Goal: Task Accomplishment & Management: Complete application form

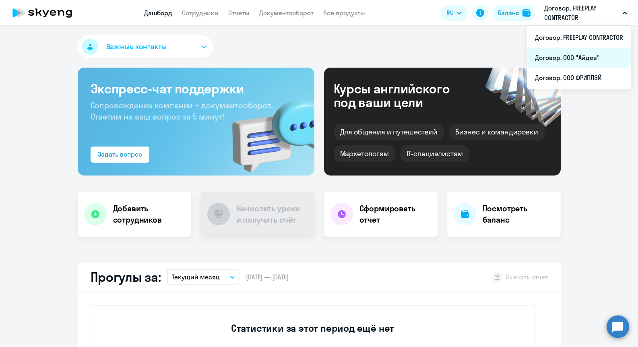
select select "30"
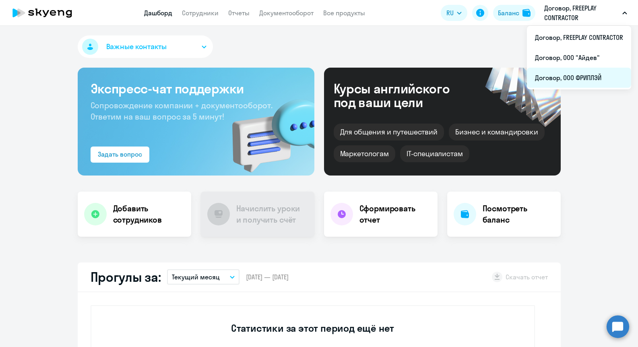
click at [591, 76] on li "Договор, ООО ФРИПЛЭЙ" at bounding box center [579, 78] width 104 height 20
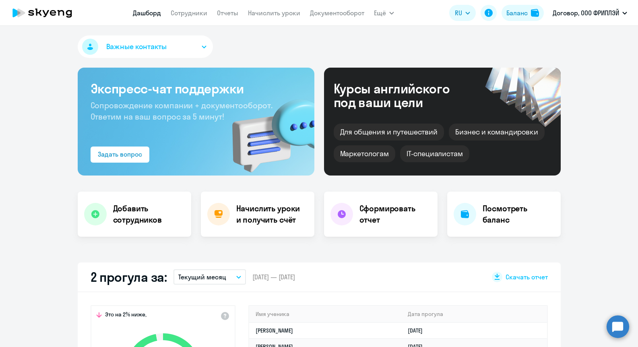
click at [179, 6] on nav "Дашборд Сотрудники Отчеты Начислить уроки Документооборот" at bounding box center [249, 13] width 232 height 16
click at [182, 13] on link "Сотрудники" at bounding box center [189, 13] width 37 height 8
select select "30"
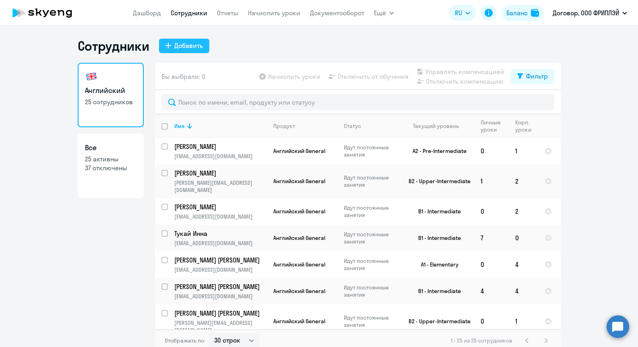
click at [182, 50] on button "Добавить" at bounding box center [184, 46] width 50 height 14
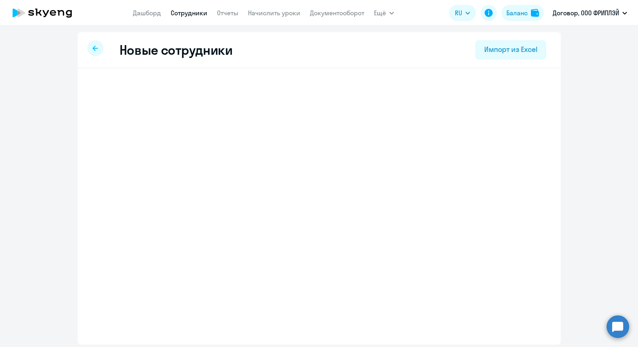
select select "english_adult_not_native_speaker"
select select "3"
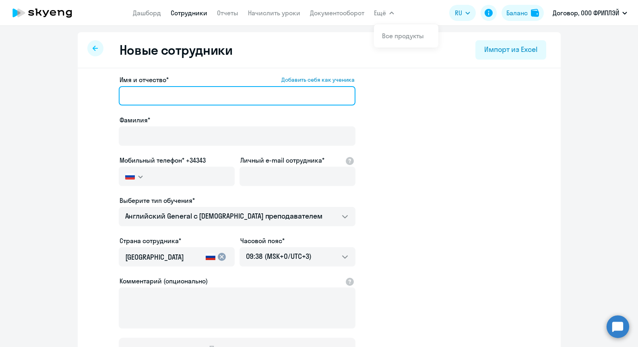
click at [162, 89] on input "Имя и отчество* Добавить себя как ученика" at bounding box center [237, 95] width 237 height 19
paste input "Дмитрий"
type input "Дмитрий"
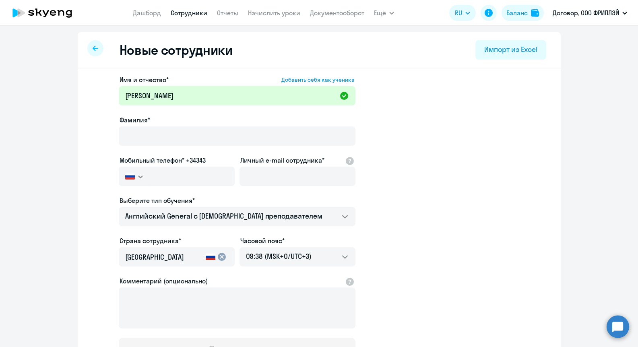
click at [401, 126] on app-new-student-form "Имя и отчество* Добавить себя как ученика Дмитрий Фамилия* Мобильный телефон* +…" at bounding box center [319, 218] width 457 height 287
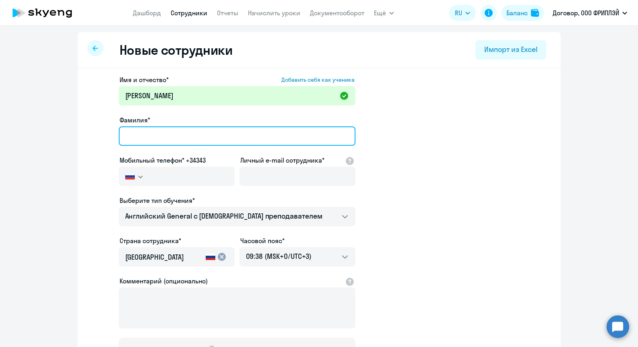
click at [186, 135] on input "Фамилия*" at bounding box center [237, 135] width 237 height 19
paste input "Юшкевич"
type input "Юшкевич"
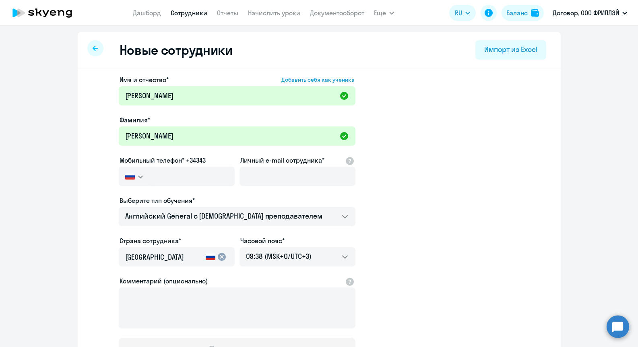
click at [410, 131] on app-new-student-form "Имя и отчество* Добавить себя как ученика Дмитрий Фамилия* Юшкевич Мобильный те…" at bounding box center [319, 218] width 457 height 287
click at [134, 182] on button "button" at bounding box center [134, 176] width 30 height 19
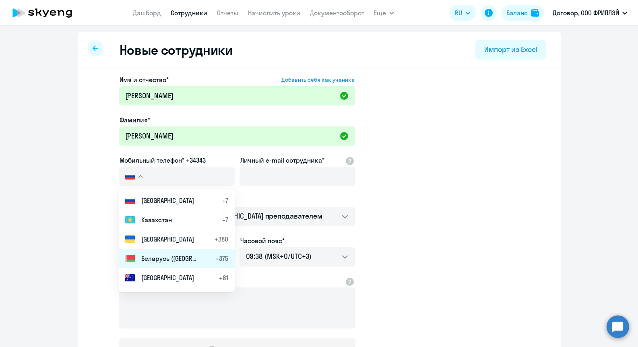
click at [155, 258] on span "Беларусь (Белоруссия)" at bounding box center [169, 259] width 56 height 10
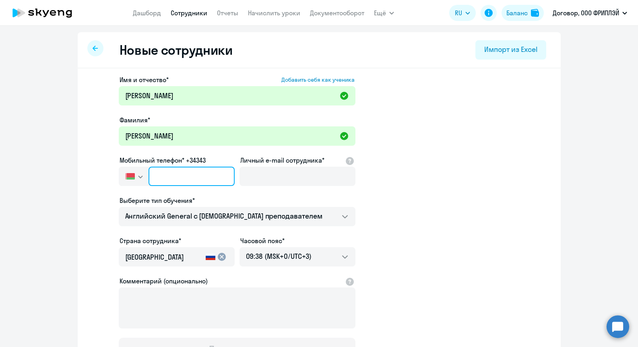
click at [191, 176] on input "text" at bounding box center [192, 176] width 86 height 19
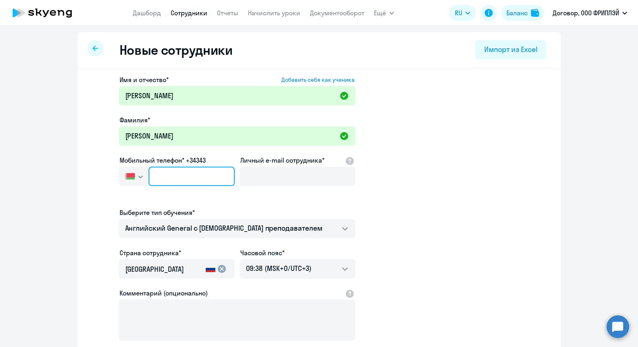
paste input "+7 296 949-22-2"
type input "+7 296 949-22-2"
drag, startPoint x: 207, startPoint y: 174, endPoint x: 137, endPoint y: 172, distance: 69.7
click at [137, 172] on div "Россия +7 Казахстан +7 Украина +380 Беларусь (Белоруссия) +375 Австралия +61 Ав…" at bounding box center [177, 176] width 116 height 19
paste input "text"
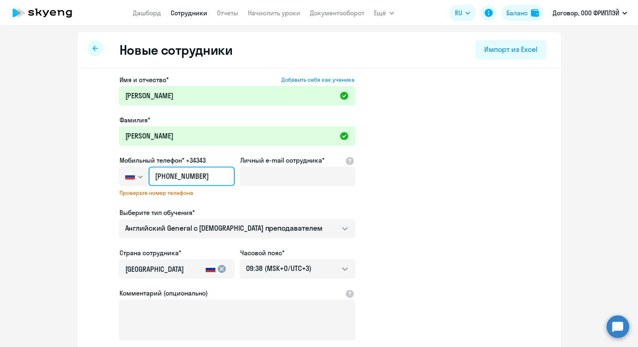
drag, startPoint x: 214, startPoint y: 176, endPoint x: 141, endPoint y: 175, distance: 73.7
click at [141, 175] on div "Россия +7 Казахстан +7 Украина +380 Беларусь (Белоруссия) +375 Австралия +61 Ав…" at bounding box center [177, 176] width 116 height 19
click at [128, 176] on img "button" at bounding box center [130, 176] width 10 height 6
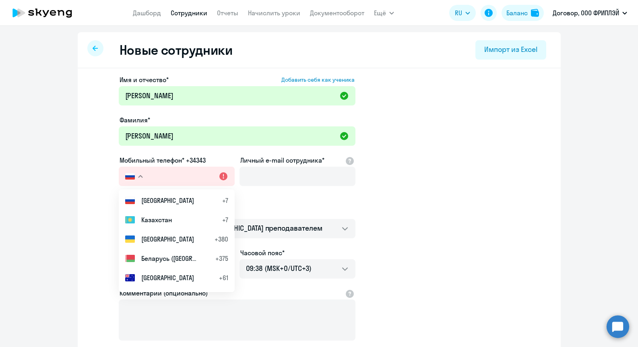
click at [160, 254] on span "Беларусь (Белоруссия)" at bounding box center [169, 259] width 56 height 10
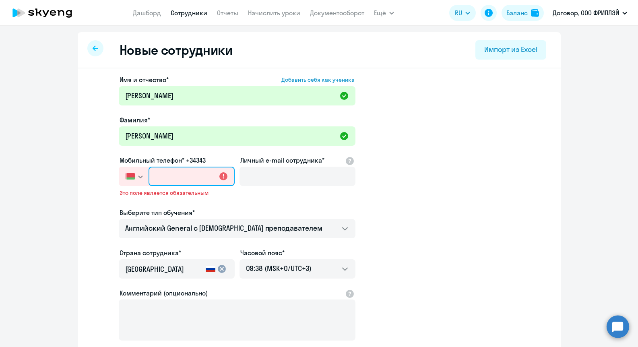
click at [178, 177] on input "text" at bounding box center [192, 176] width 86 height 19
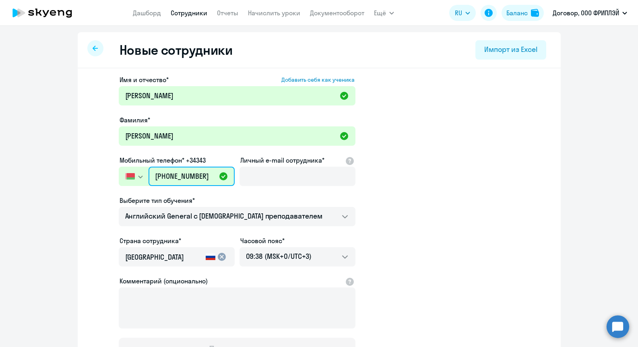
scroll to position [0, 2]
type input "+375 (29) 694-92-22"
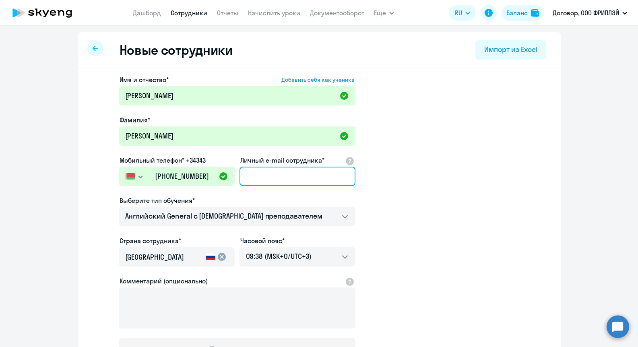
click at [279, 175] on input "Личный e-mail сотрудника*" at bounding box center [298, 176] width 116 height 19
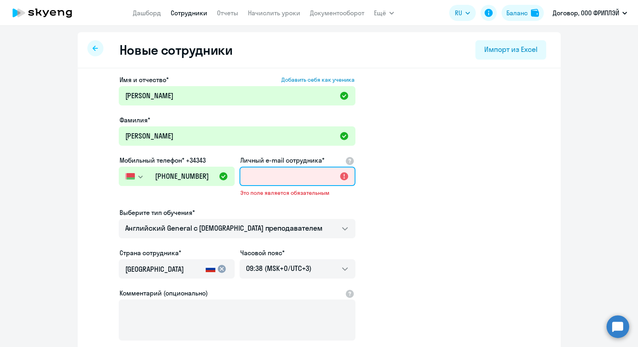
paste input "[EMAIL_ADDRESS][DOMAIN_NAME]"
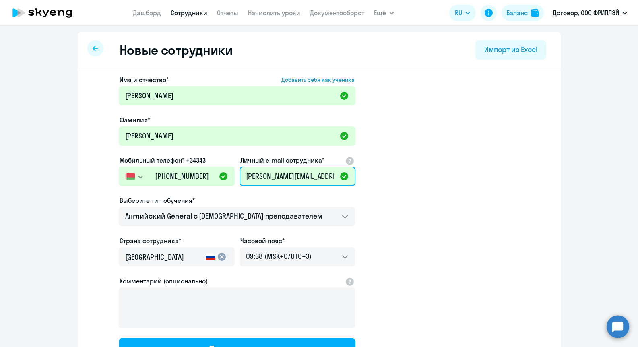
type input "[EMAIL_ADDRESS][DOMAIN_NAME]"
click at [431, 172] on app-new-student-form "Имя и отчество* Добавить себя как ученика Дмитрий Фамилия* Юшкевич Мобильный те…" at bounding box center [319, 218] width 457 height 287
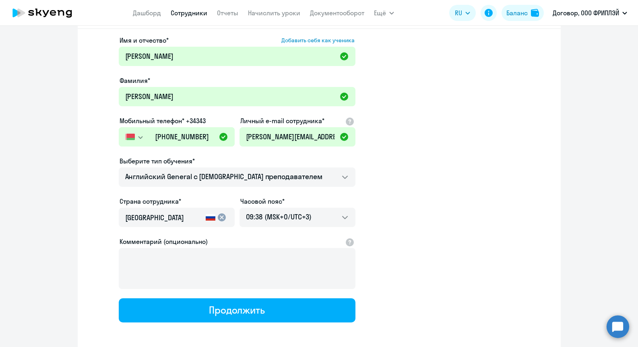
scroll to position [75, 0]
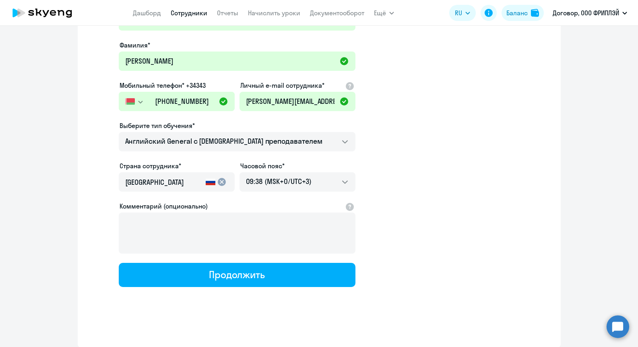
click at [155, 178] on input "Россия" at bounding box center [163, 182] width 77 height 10
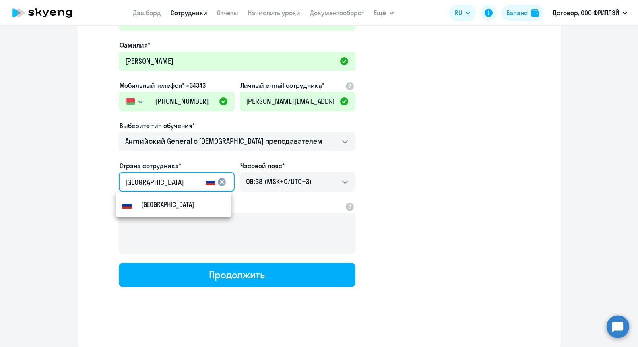
drag, startPoint x: 161, startPoint y: 180, endPoint x: 111, endPoint y: 174, distance: 50.7
click at [111, 174] on app-new-student-form "Имя и отчество* Добавить себя как ученика Дмитрий Фамилия* Юшкевич Мобильный те…" at bounding box center [319, 143] width 457 height 287
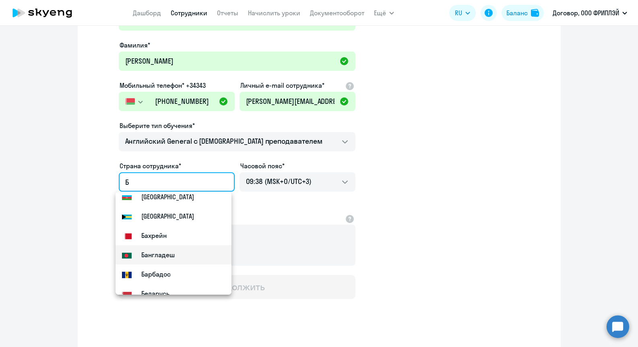
scroll to position [68, 0]
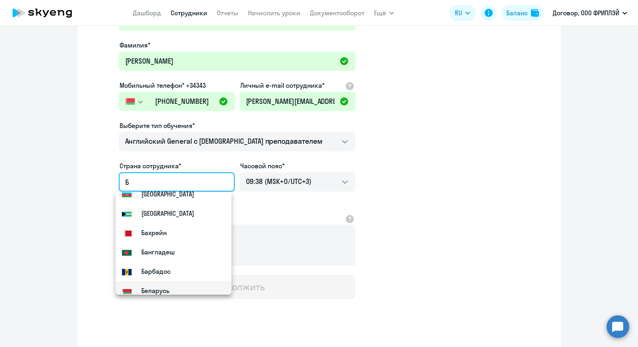
click at [176, 286] on mat-option "Flag of Belarus Беларусь" at bounding box center [174, 290] width 116 height 19
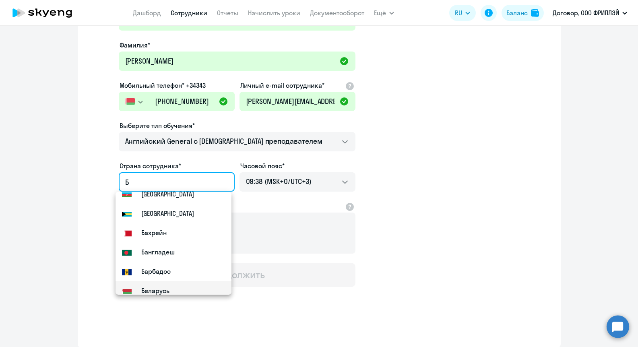
type input "Беларусь"
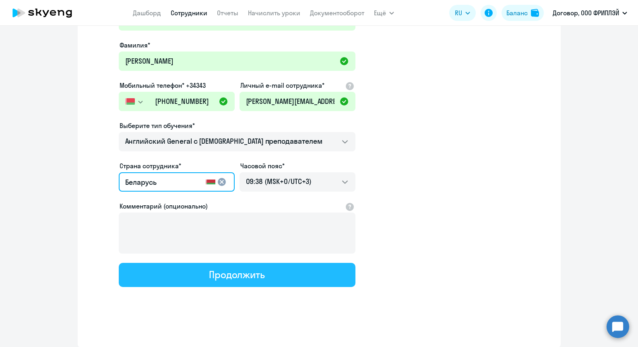
click at [184, 278] on button "Продолжить" at bounding box center [237, 275] width 237 height 24
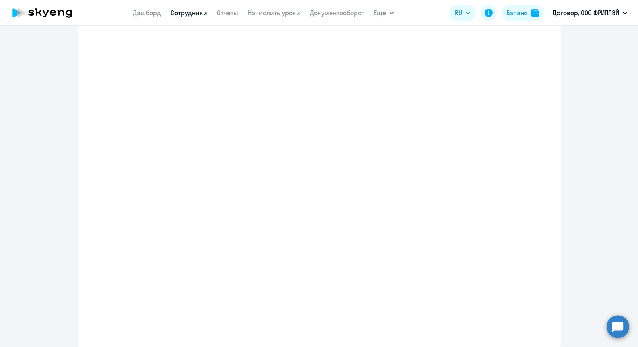
select select "english_adult_not_native_speaker"
select select "3"
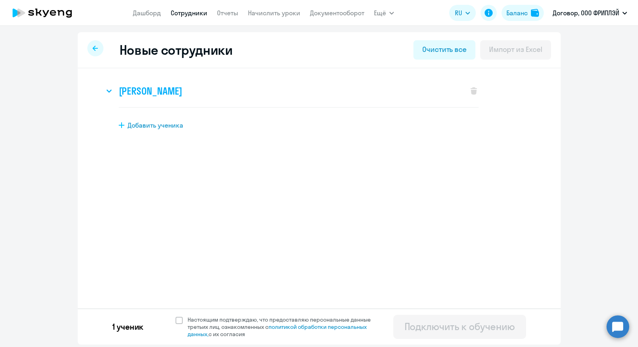
click at [254, 97] on div "Дмитрий Юшкевич" at bounding box center [282, 91] width 356 height 32
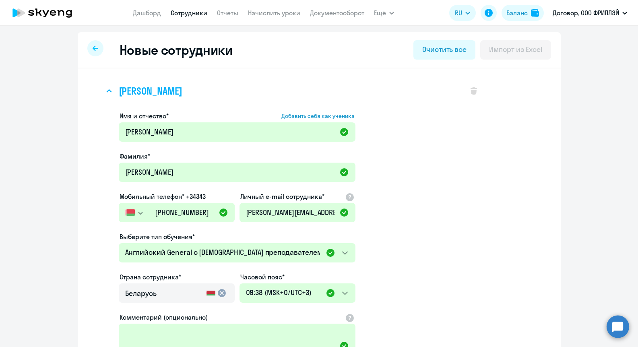
click at [254, 95] on div "Дмитрий Юшкевич" at bounding box center [282, 91] width 356 height 32
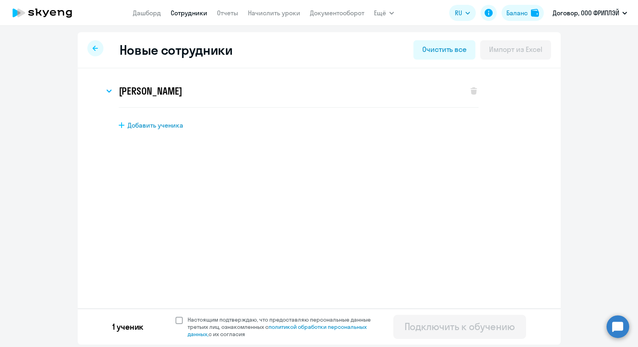
click at [181, 317] on span at bounding box center [179, 320] width 7 height 7
click at [176, 316] on input "Настоящим подтверждаю, что предоставляю персональные данные третьих лиц, ознако…" at bounding box center [175, 316] width 0 height 0
checkbox input "true"
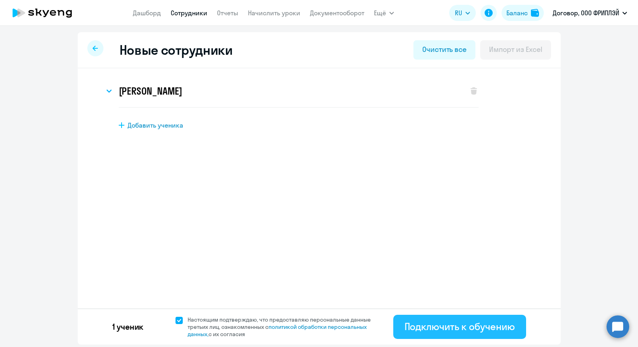
click at [453, 323] on div "Подключить к обучению" at bounding box center [460, 326] width 110 height 13
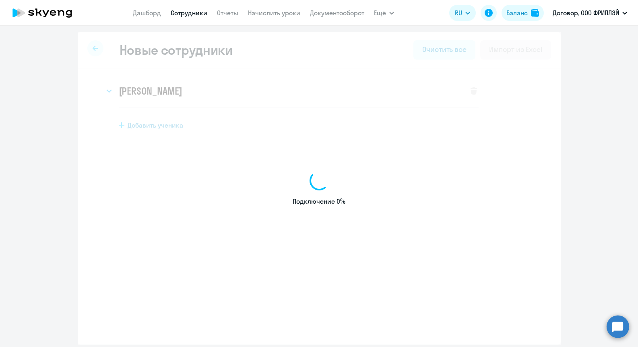
select select "english_adult_not_native_speaker"
select select "3"
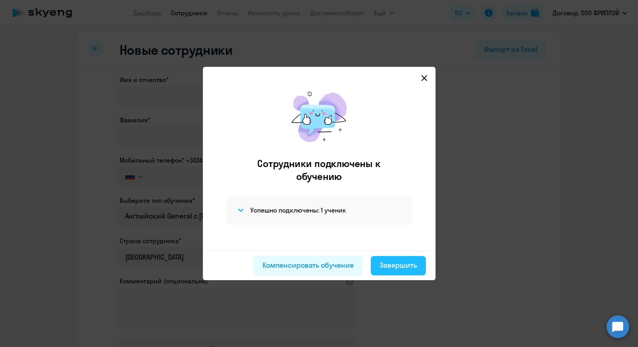
click at [405, 269] on div "Завершить" at bounding box center [398, 265] width 37 height 10
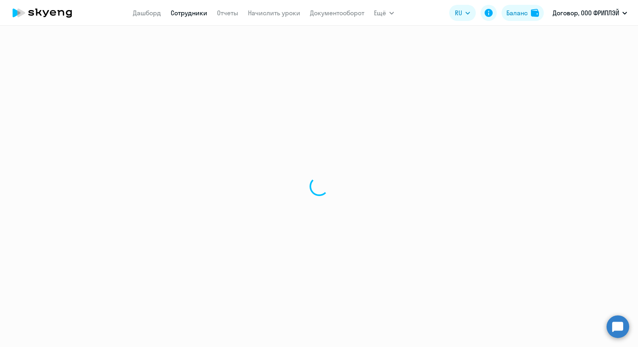
select select "30"
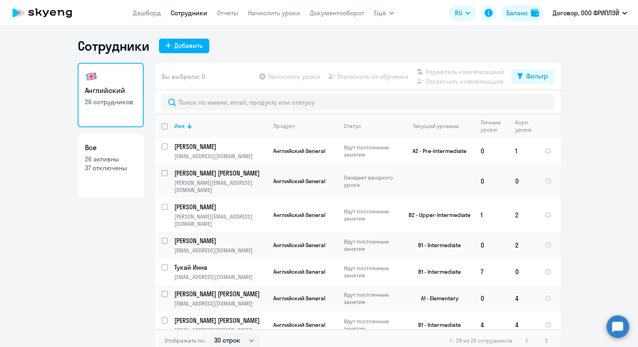
click at [131, 9] on app-header "Дашборд Сотрудники Отчеты Начислить уроки Документооборот Ещё Дашборд Сотрудник…" at bounding box center [319, 13] width 638 height 26
click at [137, 11] on link "Дашборд" at bounding box center [147, 13] width 28 height 8
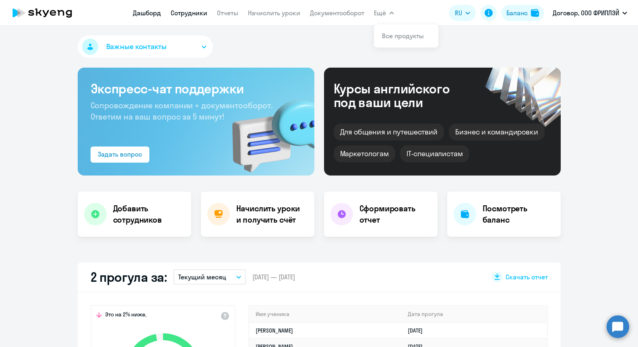
click at [189, 12] on link "Сотрудники" at bounding box center [189, 13] width 37 height 8
select select "30"
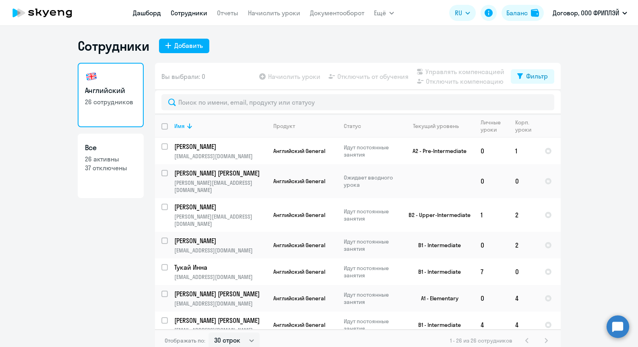
click at [147, 12] on link "Дашборд" at bounding box center [147, 13] width 28 height 8
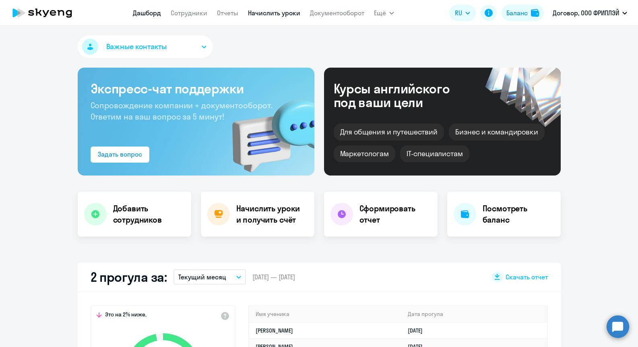
click at [259, 13] on link "Начислить уроки" at bounding box center [274, 13] width 52 height 8
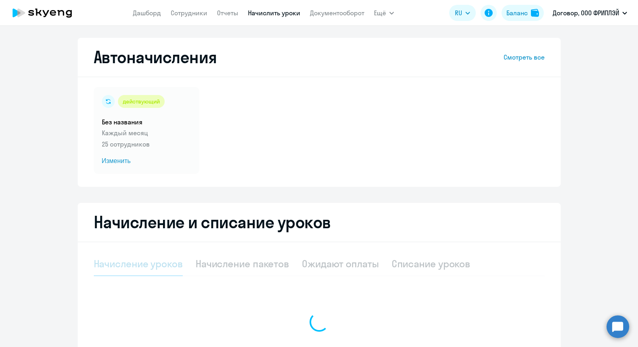
select select "10"
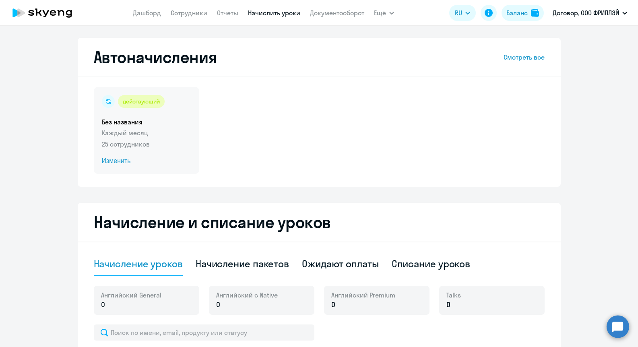
click at [111, 160] on span "Изменить" at bounding box center [146, 161] width 89 height 10
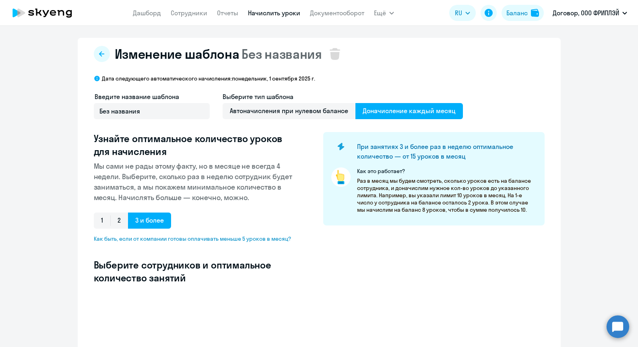
select select "10"
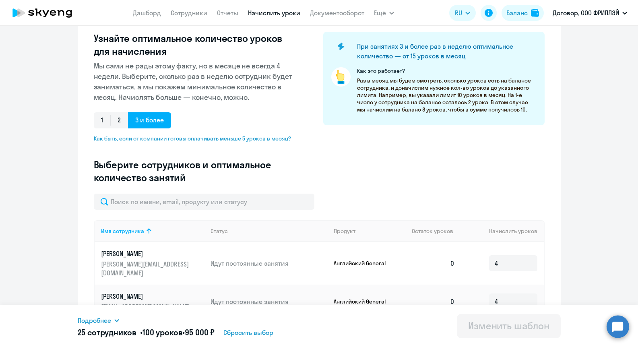
scroll to position [91, 0]
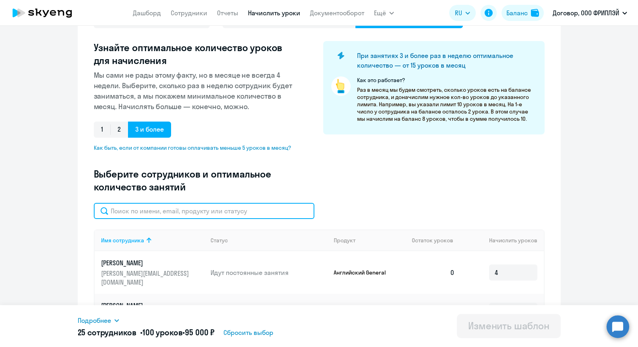
click at [224, 213] on input "text" at bounding box center [204, 211] width 221 height 16
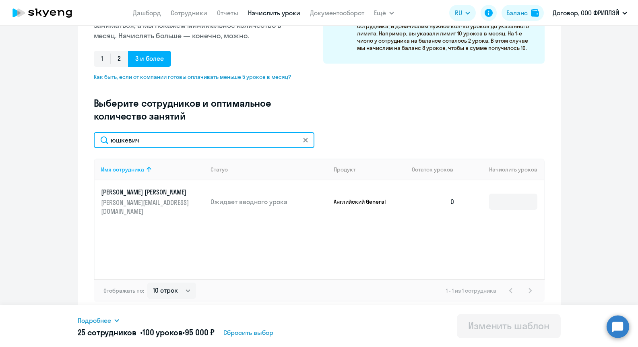
scroll to position [160, 0]
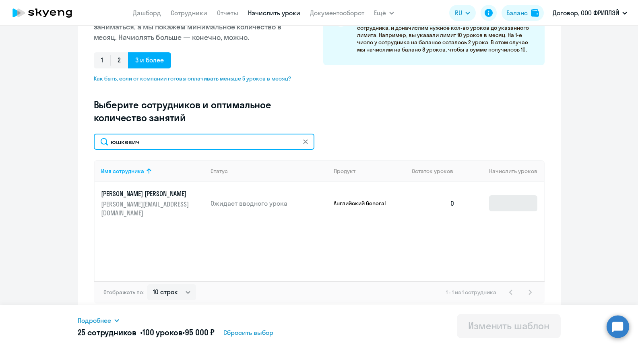
type input "юшкевич"
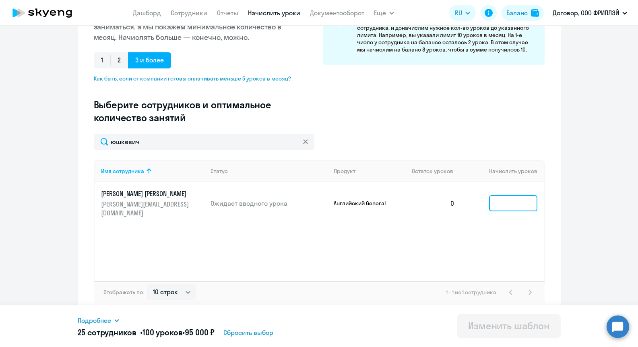
click at [504, 195] on input at bounding box center [513, 203] width 48 height 16
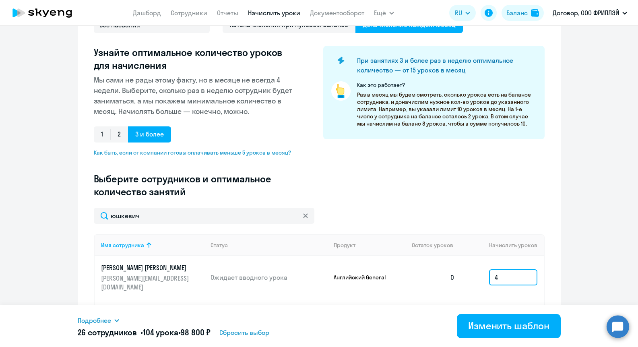
scroll to position [162, 0]
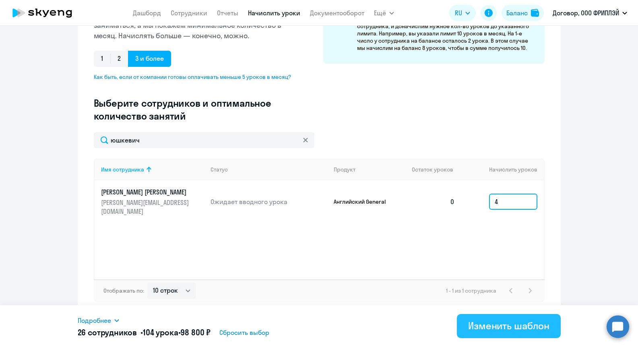
type input "4"
click at [497, 326] on div "Изменить шаблон" at bounding box center [508, 325] width 81 height 13
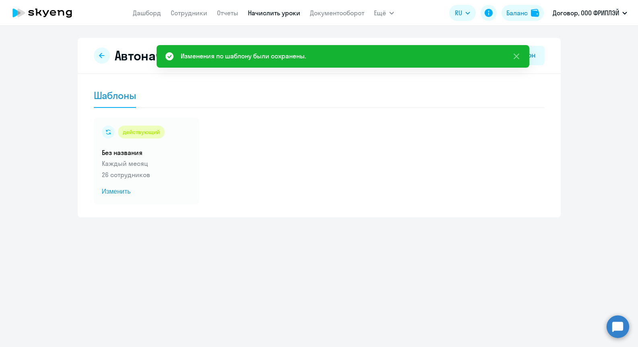
click at [183, 18] on nav "Дашборд Сотрудники Отчеты Начислить уроки Документооборот" at bounding box center [249, 13] width 232 height 16
click at [183, 15] on link "Сотрудники" at bounding box center [189, 13] width 37 height 8
select select "30"
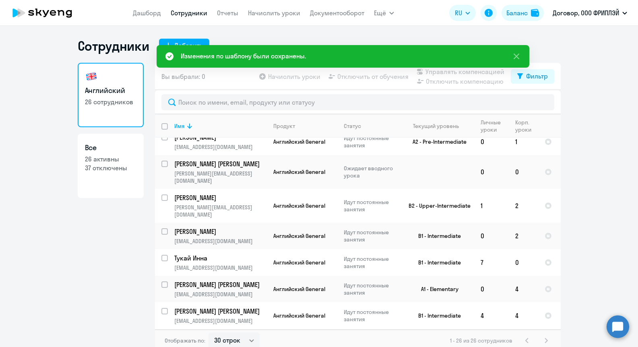
scroll to position [14, 0]
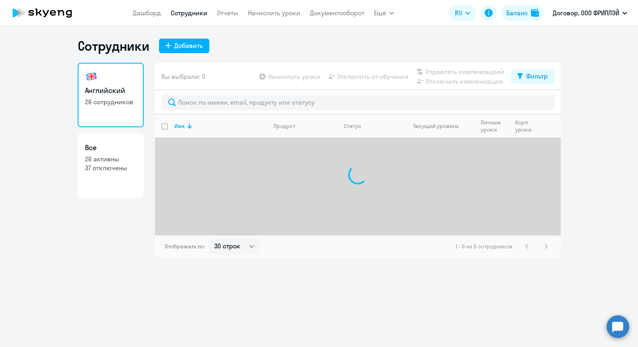
select select "30"
